Goal: Use online tool/utility: Utilize a website feature to perform a specific function

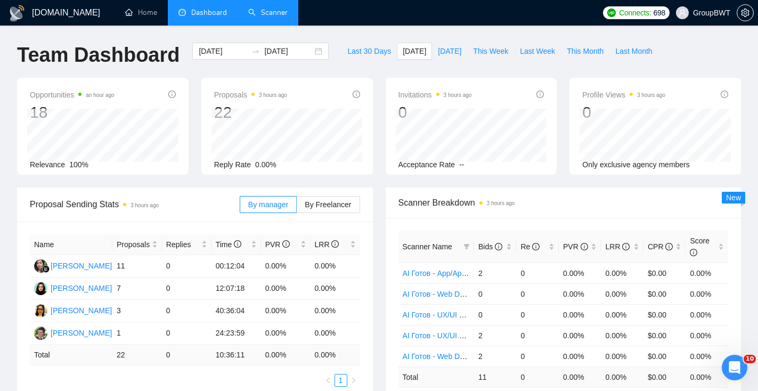
click at [264, 17] on link "Scanner" at bounding box center [267, 12] width 39 height 9
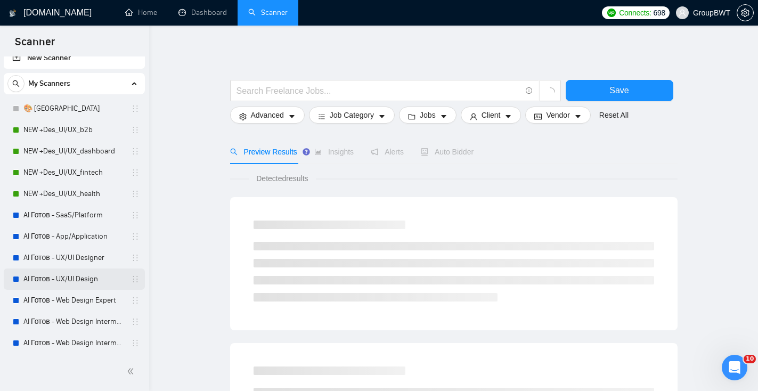
scroll to position [11, 0]
click at [75, 130] on link "NEW +Des_UI/UX_b2b" at bounding box center [73, 130] width 101 height 21
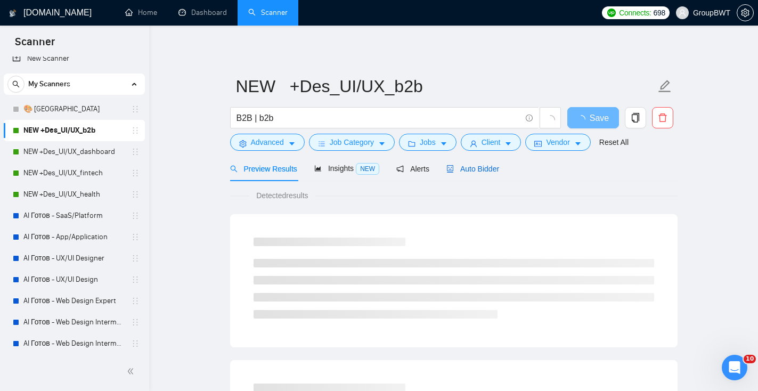
click at [464, 167] on span "Auto Bidder" at bounding box center [472, 169] width 53 height 9
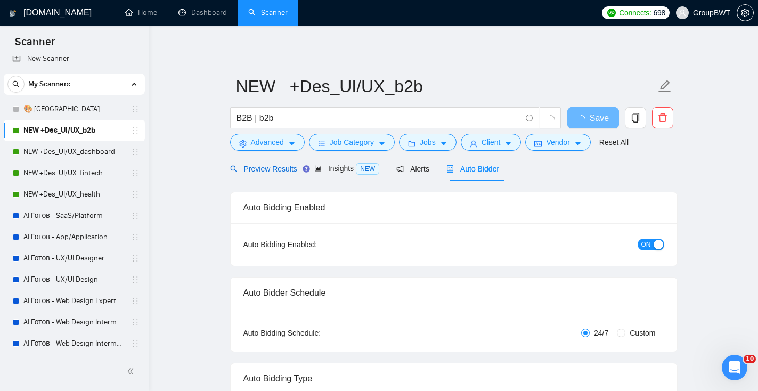
click at [284, 168] on span "Preview Results" at bounding box center [263, 169] width 67 height 9
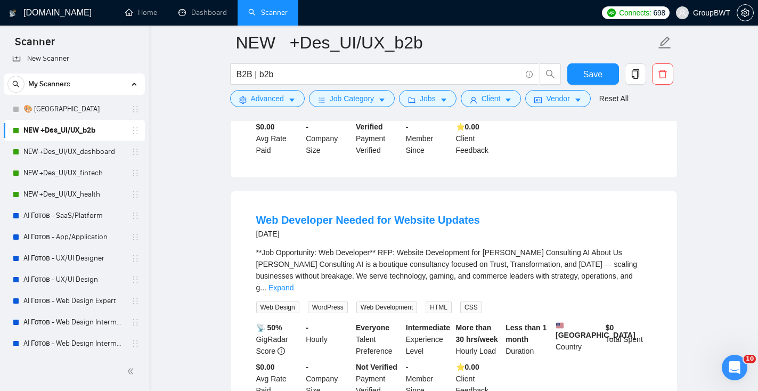
scroll to position [963, 0]
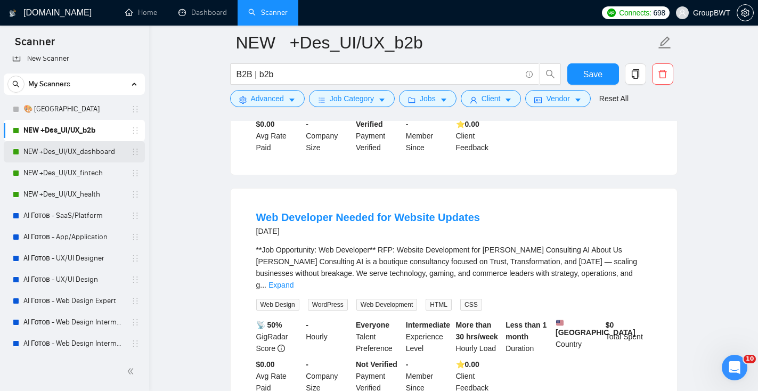
click at [76, 160] on link "NEW +Des_UI/UX_dashboard" at bounding box center [73, 151] width 101 height 21
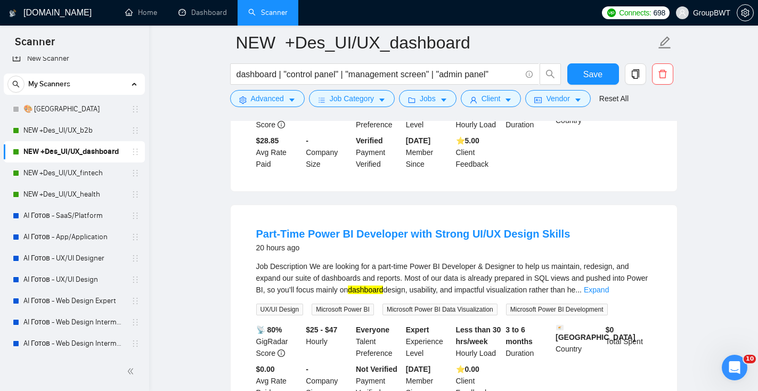
scroll to position [248, 0]
